Goal: Task Accomplishment & Management: Manage account settings

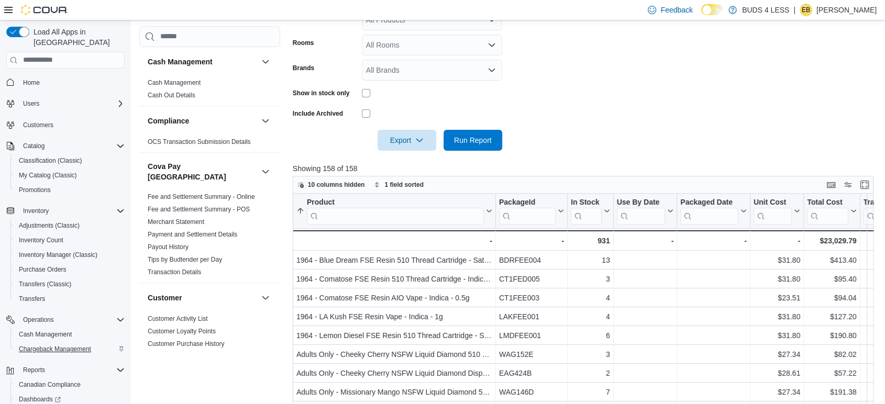
scroll to position [407, 0]
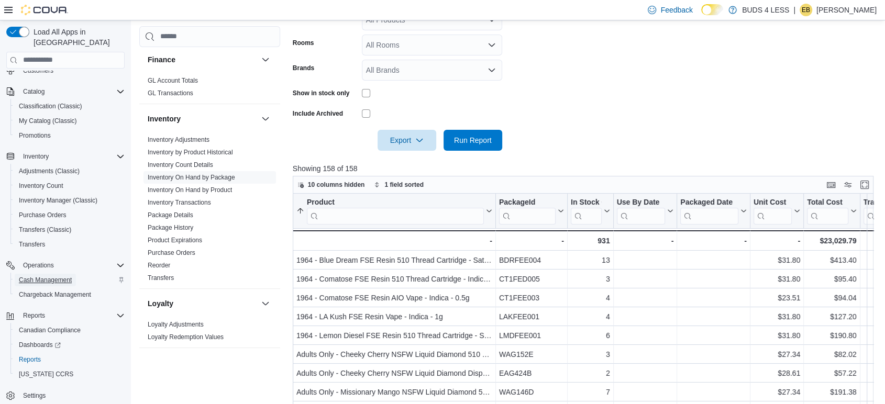
click at [54, 276] on span "Cash Management" at bounding box center [45, 280] width 53 height 8
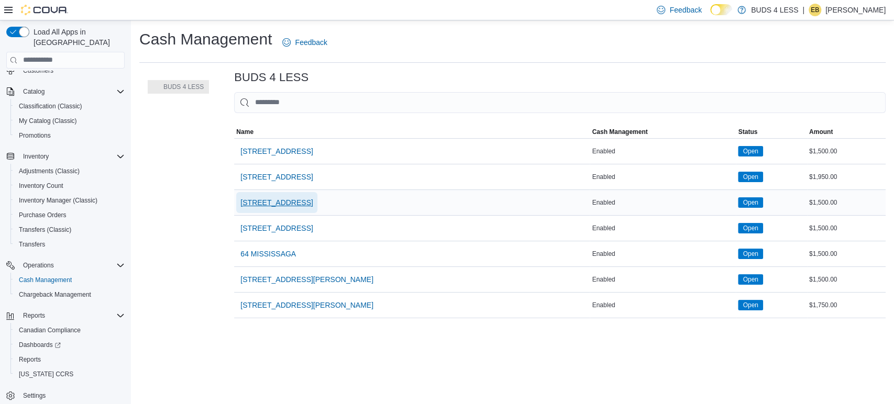
click at [270, 198] on span "[STREET_ADDRESS]" at bounding box center [276, 202] width 72 height 10
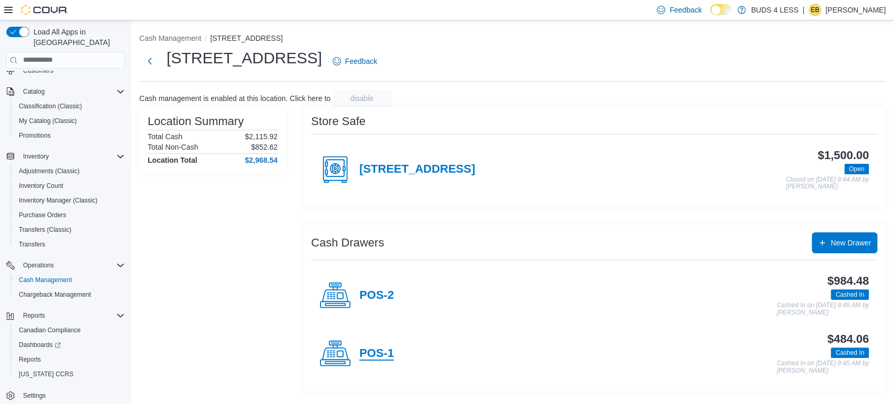
click at [378, 350] on h4 "POS-1" at bounding box center [376, 354] width 35 height 14
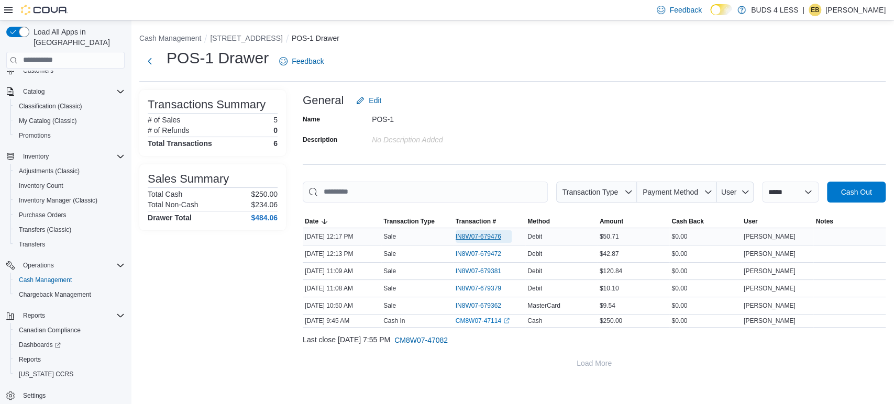
click at [461, 238] on span "IN8W07-679476" at bounding box center [479, 236] width 46 height 8
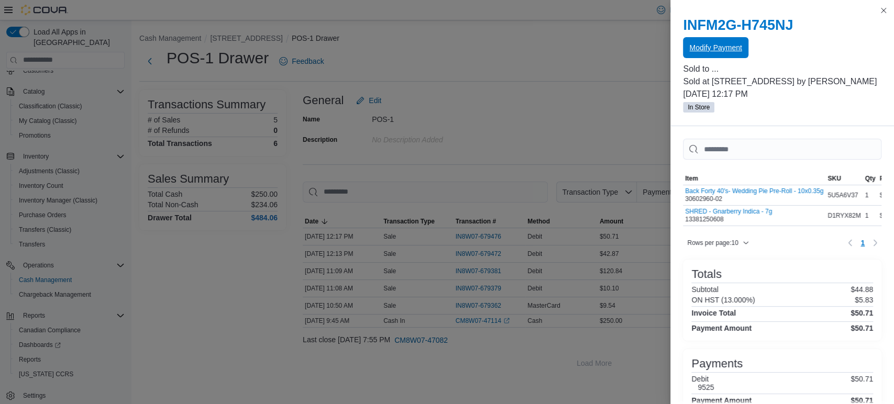
click at [710, 53] on span "Modify Payment" at bounding box center [715, 47] width 52 height 21
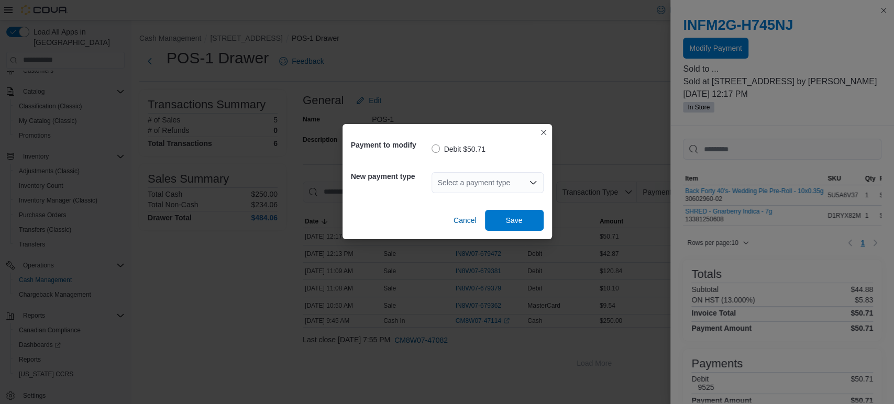
click at [447, 178] on div "Select a payment type" at bounding box center [487, 182] width 112 height 21
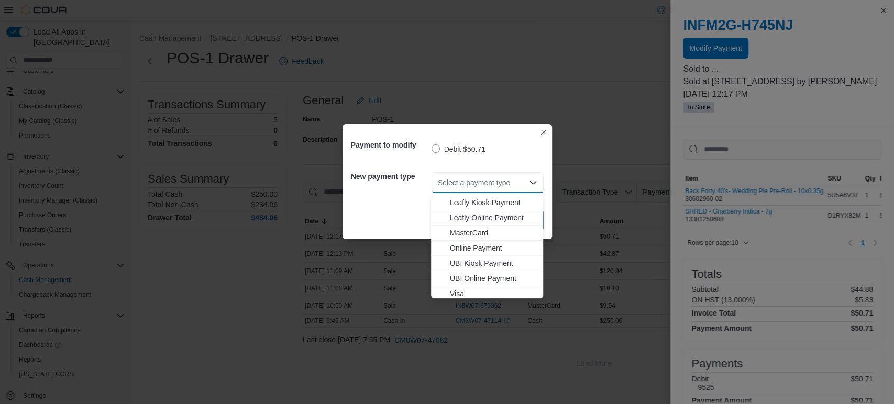
scroll to position [138, 0]
drag, startPoint x: 470, startPoint y: 226, endPoint x: 482, endPoint y: 220, distance: 13.6
click at [470, 226] on span "MasterCard" at bounding box center [493, 230] width 87 height 10
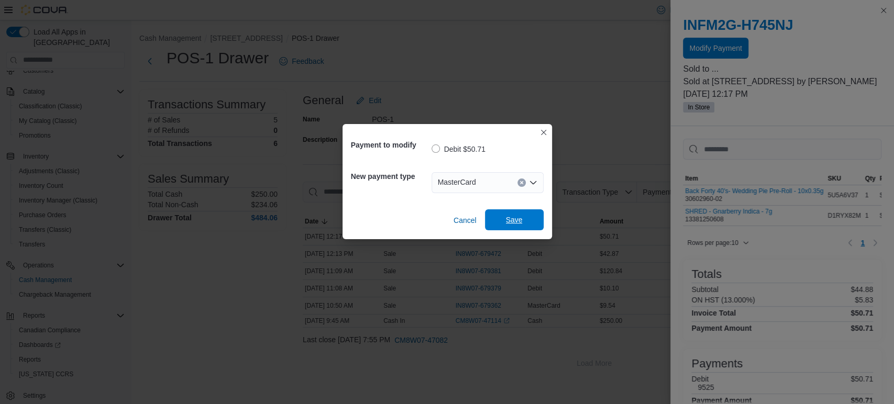
click at [501, 215] on span "Save" at bounding box center [514, 219] width 46 height 21
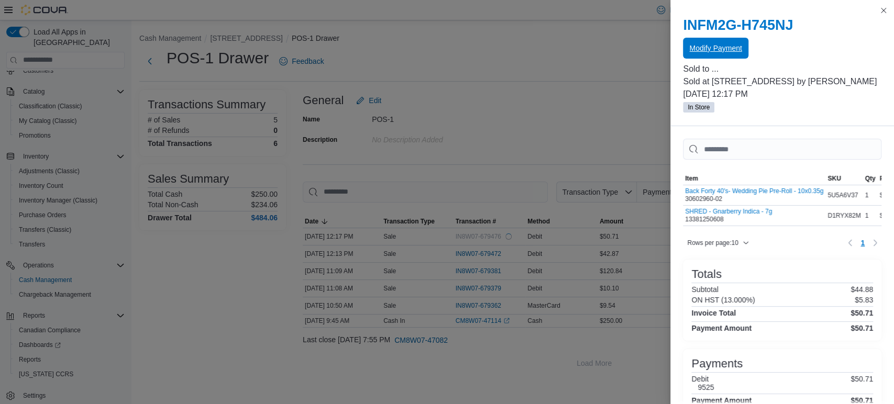
scroll to position [0, 0]
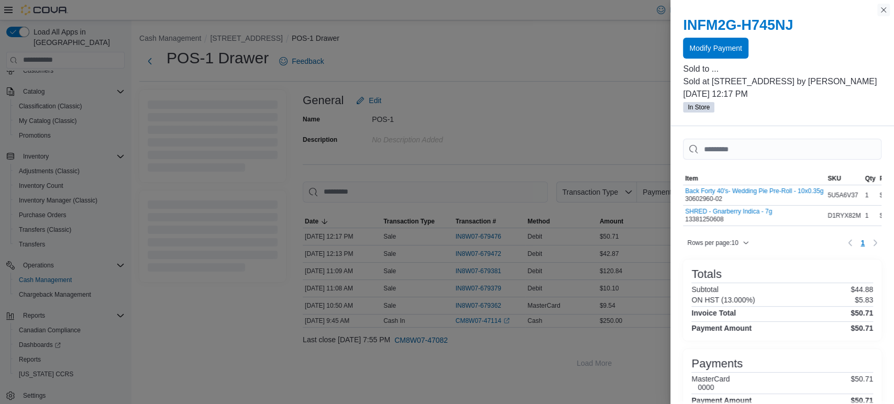
click at [884, 9] on button "Close this dialog" at bounding box center [883, 10] width 13 height 13
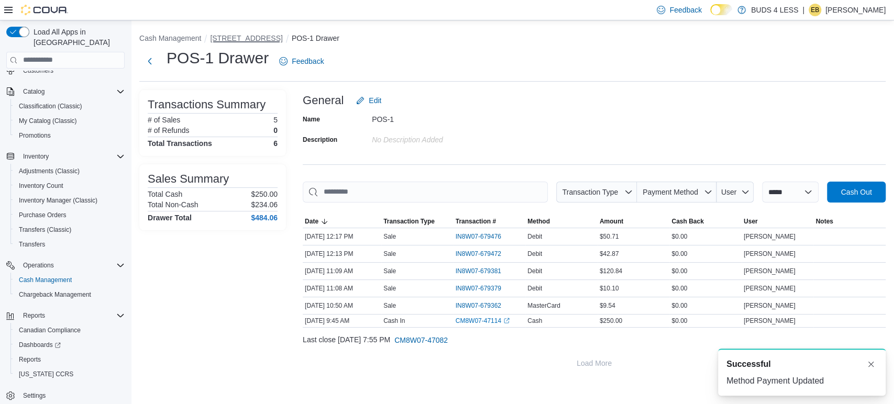
drag, startPoint x: 256, startPoint y: 37, endPoint x: 269, endPoint y: 48, distance: 17.8
click at [257, 35] on button "[STREET_ADDRESS]" at bounding box center [246, 38] width 72 height 8
